Goal: Information Seeking & Learning: Learn about a topic

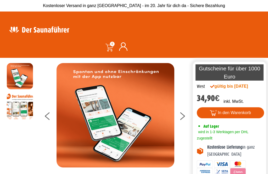
click at [186, 121] on button at bounding box center [185, 116] width 13 height 13
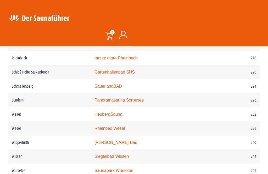
scroll to position [982, 0]
click at [108, 130] on link "Rheinbad Wesel" at bounding box center [109, 128] width 30 height 4
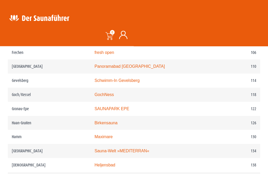
scroll to position [589, 0]
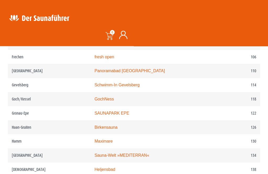
click at [110, 101] on link "GochNess" at bounding box center [103, 99] width 19 height 4
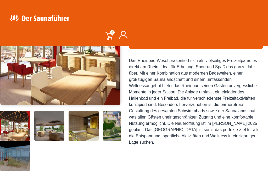
scroll to position [110, 0]
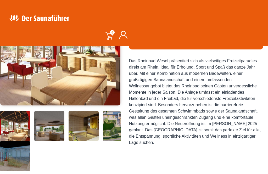
click at [45, 141] on img at bounding box center [49, 126] width 30 height 30
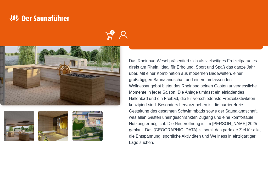
click at [54, 141] on img at bounding box center [53, 126] width 30 height 30
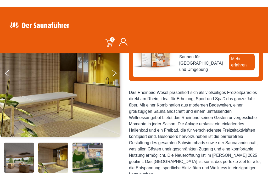
scroll to position [74, 0]
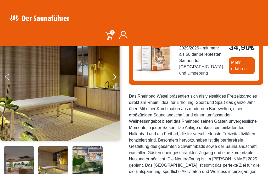
click at [112, 78] on button "Next" at bounding box center [117, 77] width 13 height 13
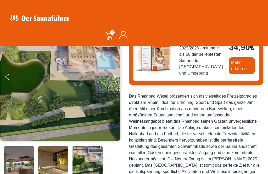
click at [115, 81] on button "Next" at bounding box center [117, 77] width 13 height 13
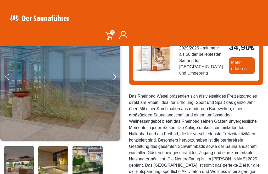
click at [116, 78] on button "Next" at bounding box center [117, 77] width 13 height 13
click at [114, 78] on button "Next" at bounding box center [117, 77] width 13 height 13
click at [112, 75] on button "Next" at bounding box center [117, 77] width 13 height 13
click at [110, 76] on img at bounding box center [60, 77] width 120 height 128
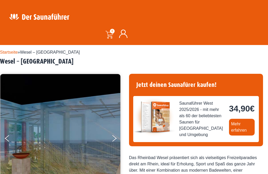
scroll to position [0, 0]
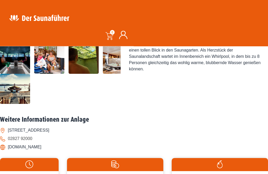
scroll to position [173, 0]
